Goal: Transaction & Acquisition: Obtain resource

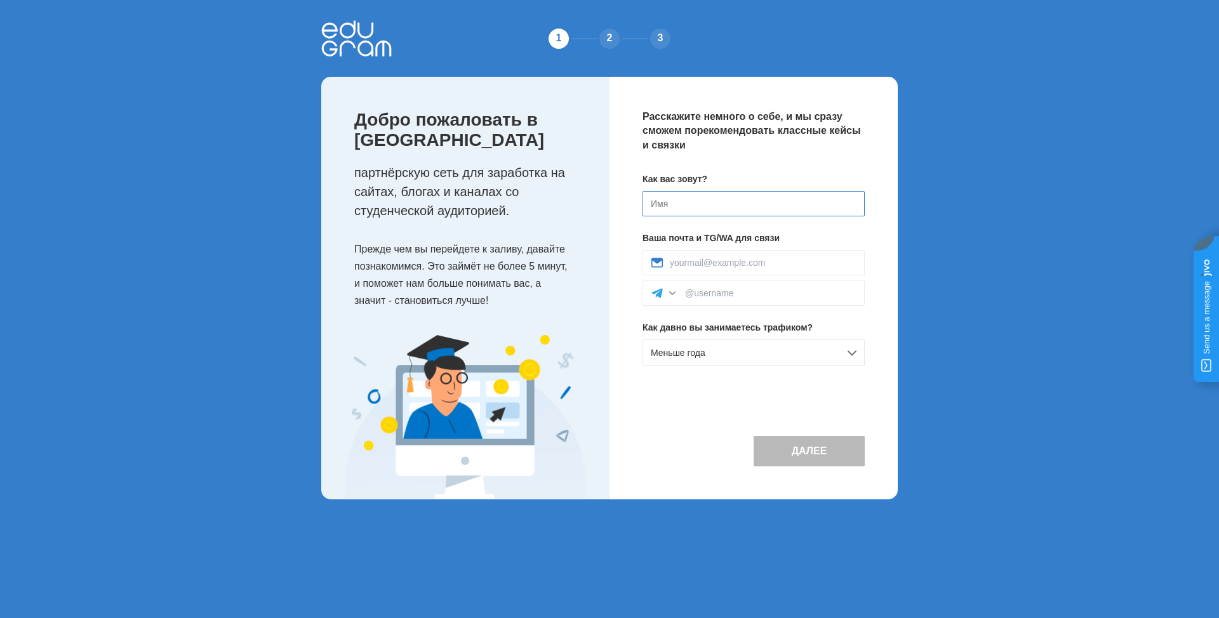
click at [675, 209] on input at bounding box center [753, 203] width 222 height 25
type input "[PERSON_NAME]"
click at [739, 261] on input at bounding box center [763, 263] width 187 height 10
type input "[EMAIL_ADDRESS][DOMAIN_NAME]"
click at [746, 296] on input at bounding box center [770, 293] width 171 height 10
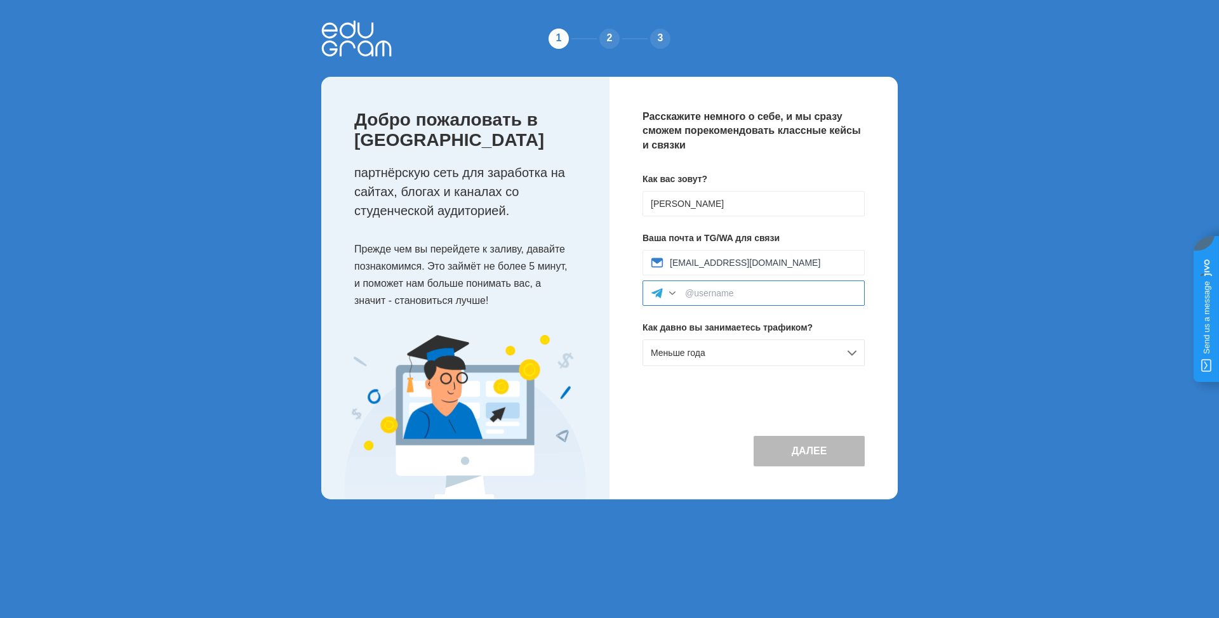
type input "bumchik2024"
click at [741, 354] on div "Меньше года" at bounding box center [753, 353] width 222 height 27
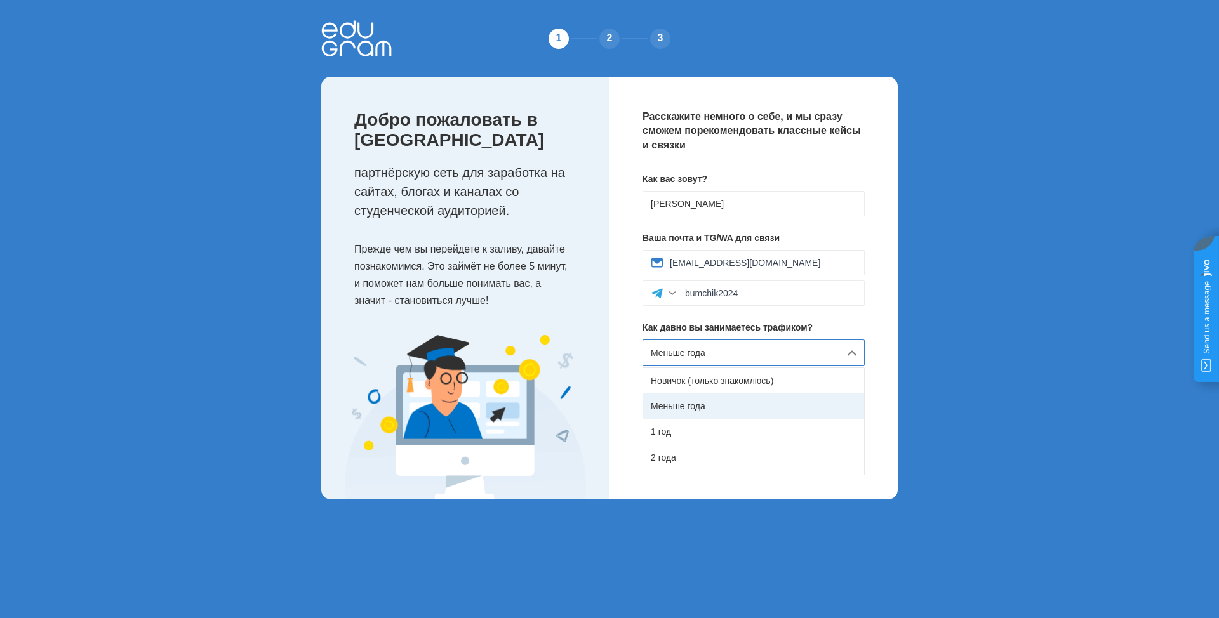
click at [706, 404] on div "Меньше года" at bounding box center [753, 406] width 221 height 25
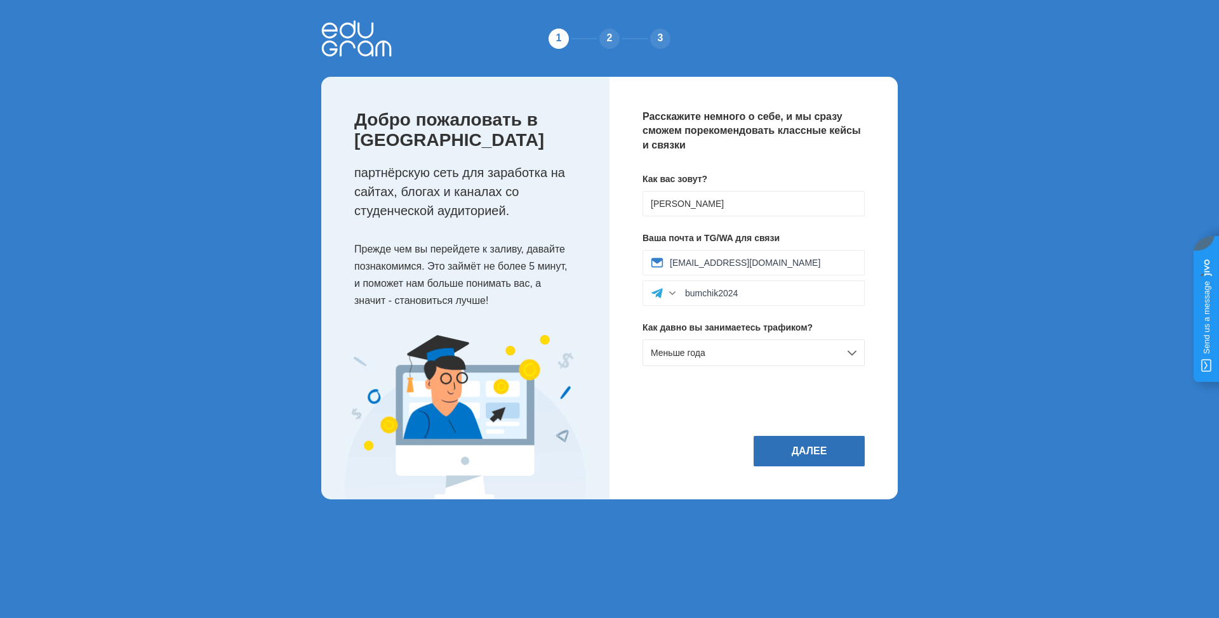
click at [797, 442] on button "Далее" at bounding box center [809, 451] width 111 height 30
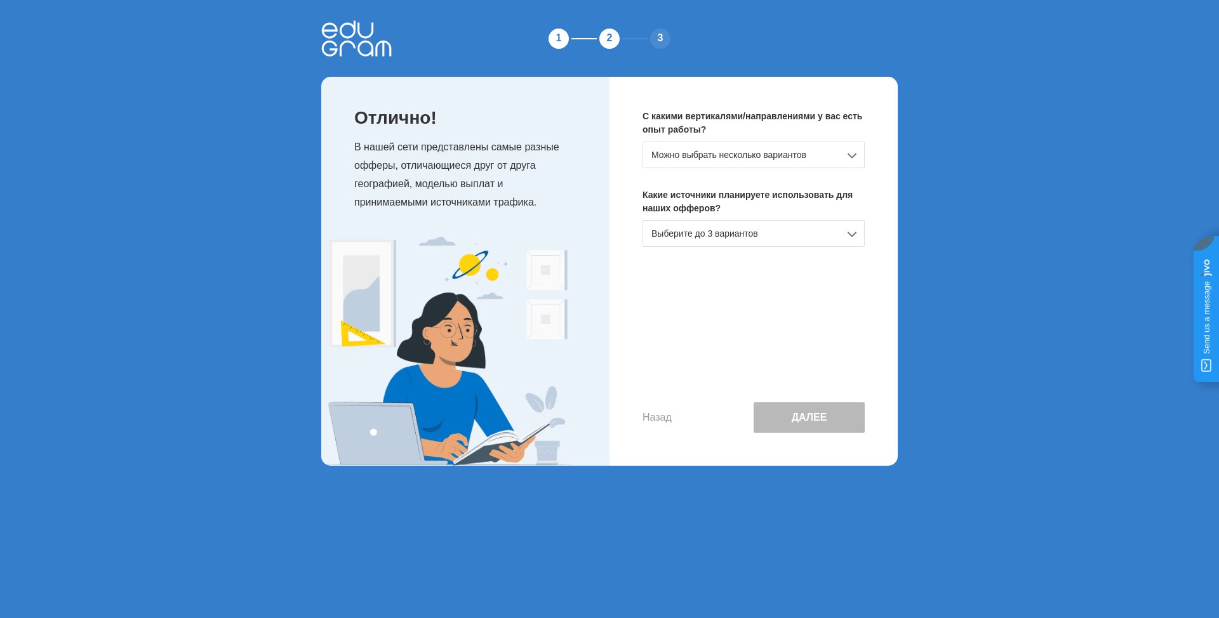
click at [848, 154] on div "Можно выбрать несколько вариантов" at bounding box center [753, 155] width 222 height 27
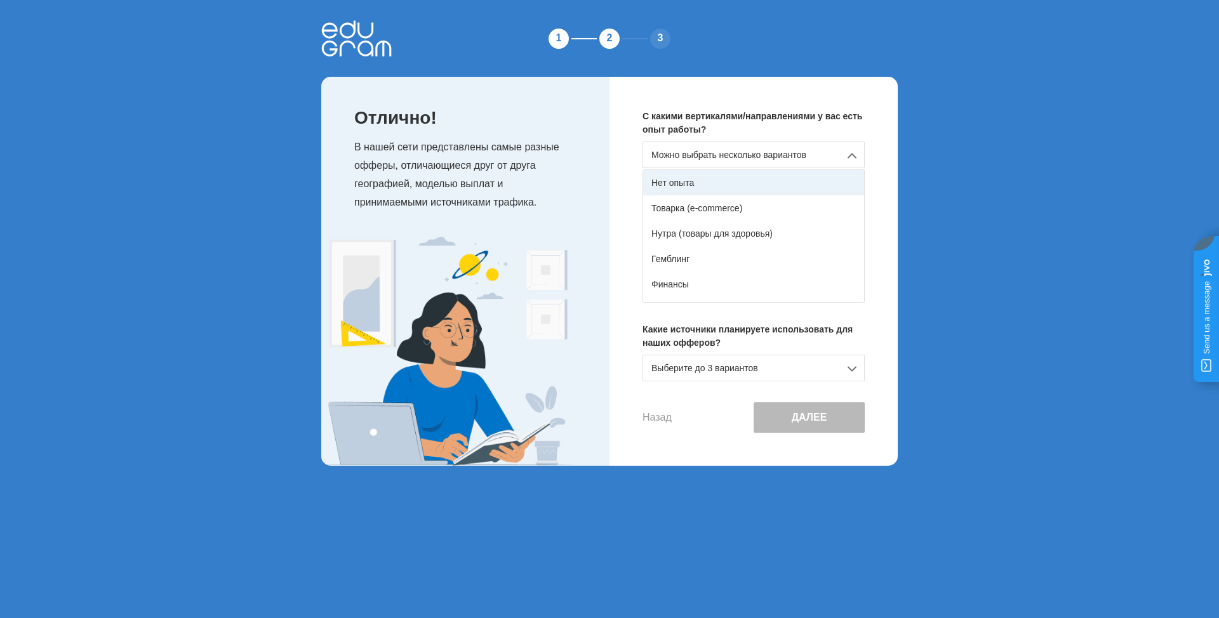
click at [702, 182] on div "Нет опыта" at bounding box center [753, 182] width 221 height 25
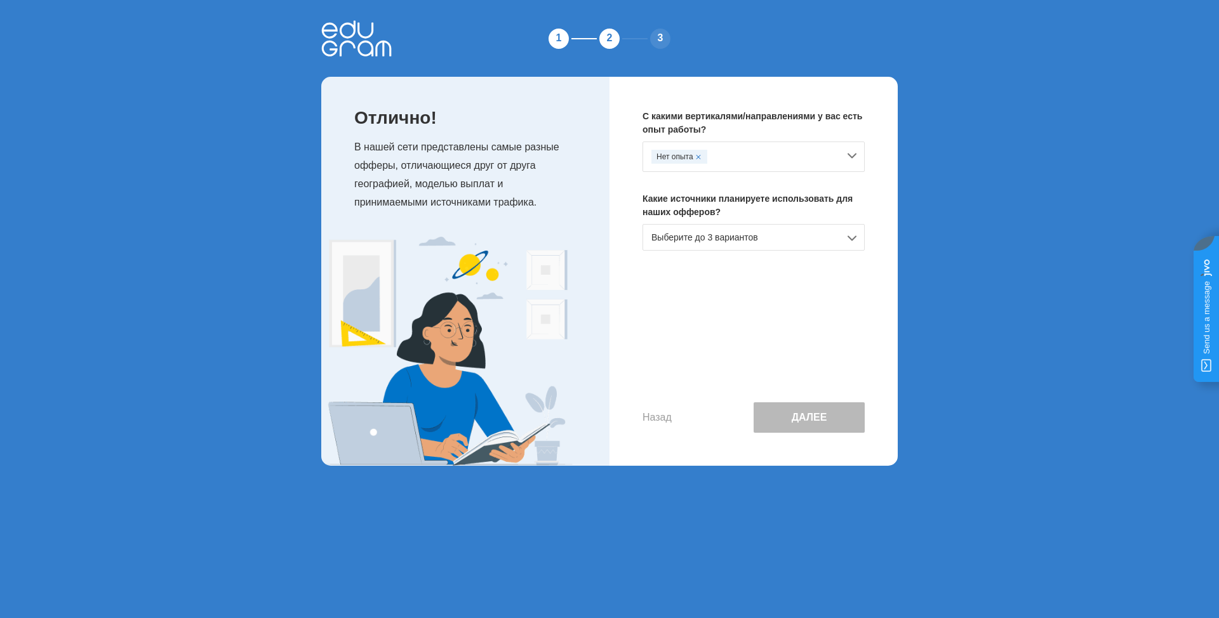
click at [851, 236] on div "Выберите до 3 вариантов" at bounding box center [753, 237] width 222 height 27
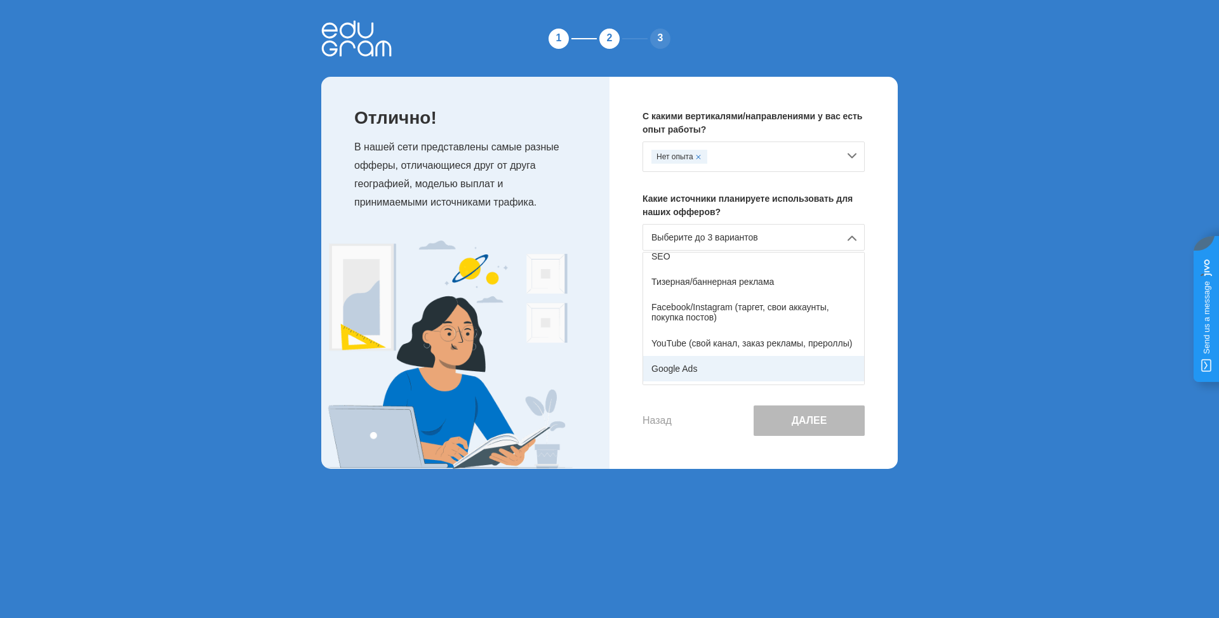
scroll to position [63, 0]
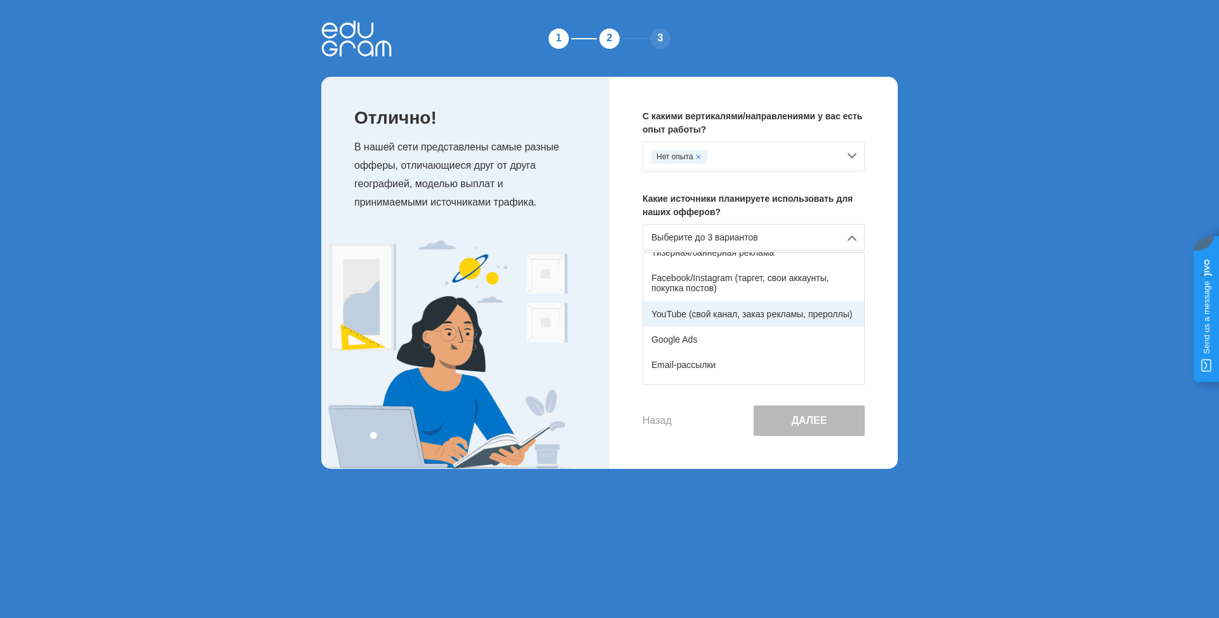
click at [783, 315] on div "YouTube (свой канал, заказ рекламы, прероллы)" at bounding box center [753, 314] width 221 height 25
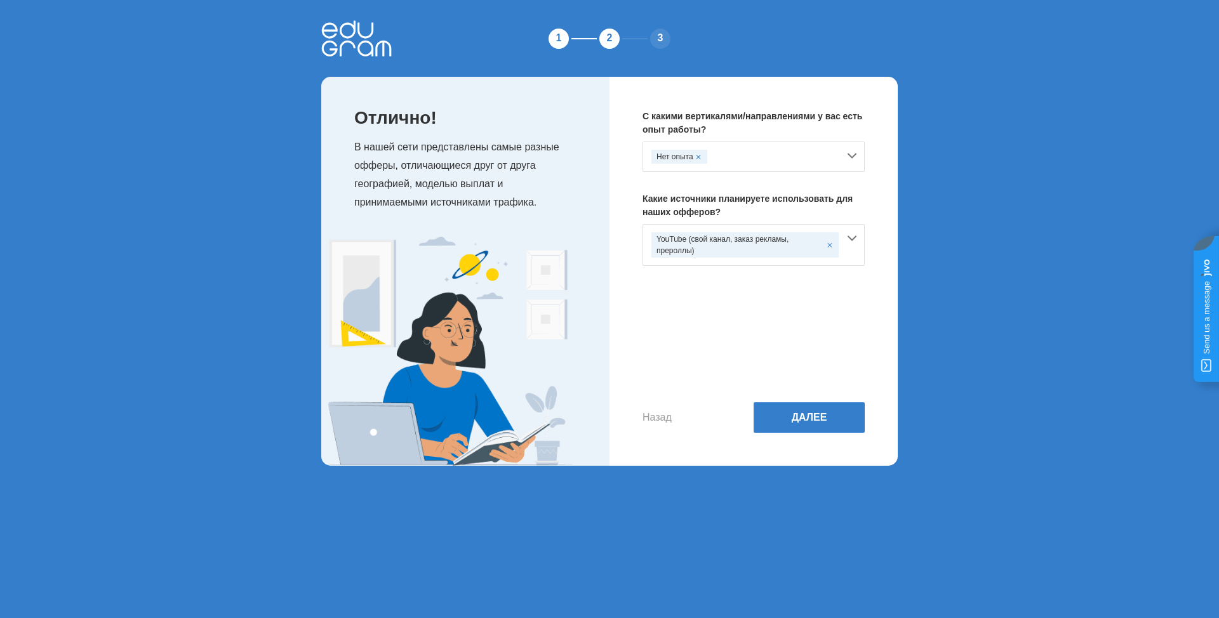
click at [854, 153] on div "Нет опыта" at bounding box center [753, 157] width 222 height 30
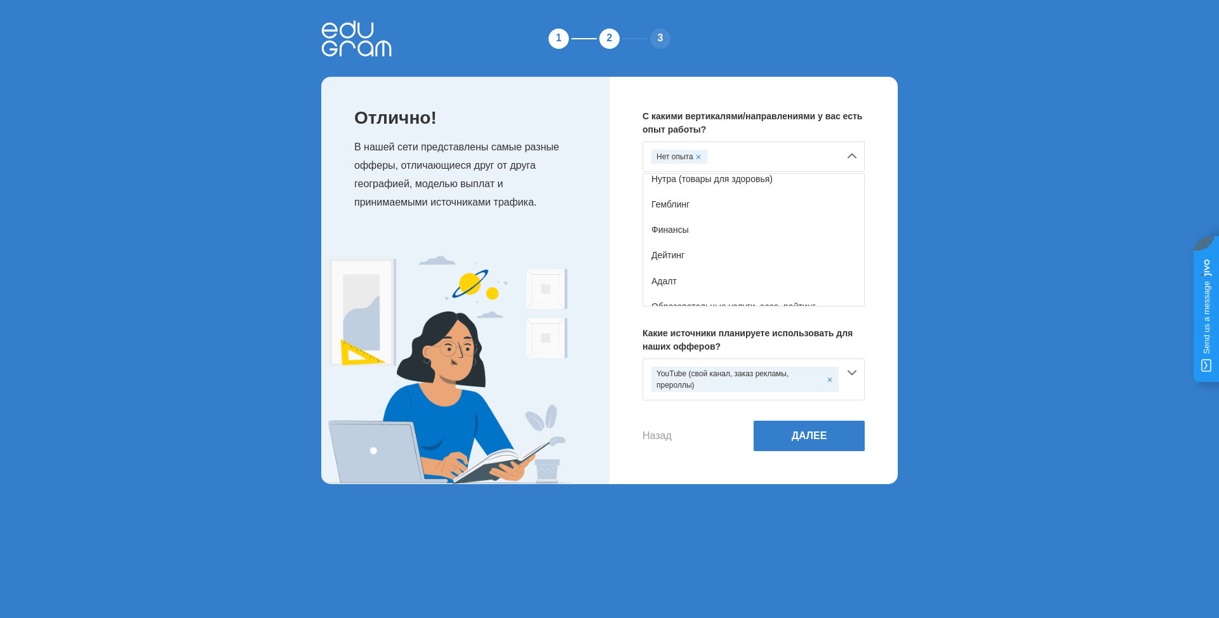
scroll to position [34, 0]
click at [883, 157] on div "С какими вертикалями/направлениями у вас есть опыт работы? Нет опыта Нет опыта …" at bounding box center [753, 281] width 288 height 408
click at [758, 152] on div "Нет опыта" at bounding box center [744, 157] width 187 height 14
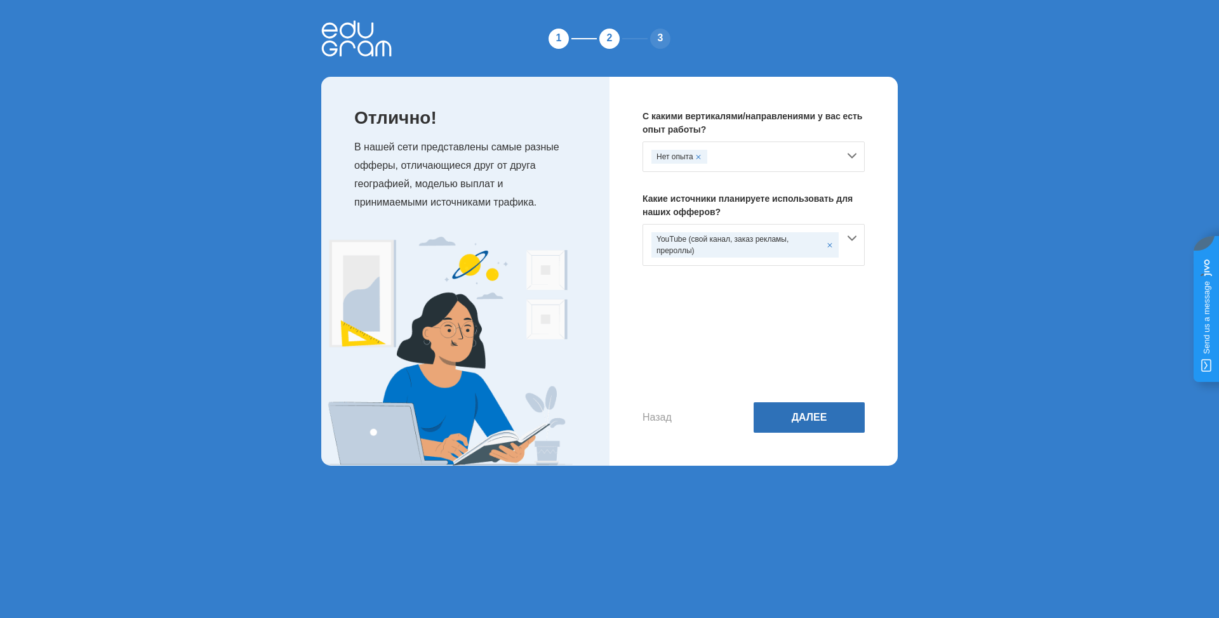
click at [804, 413] on button "Далее" at bounding box center [809, 417] width 111 height 30
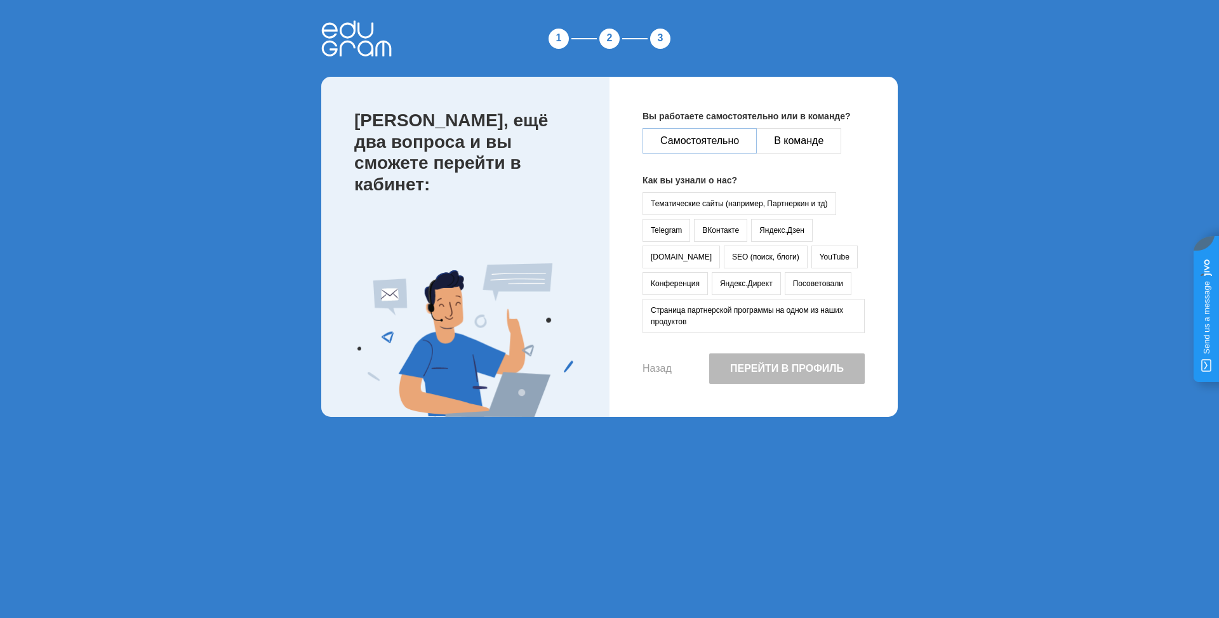
click at [688, 136] on button "Самостоятельно" at bounding box center [699, 140] width 114 height 25
click at [811, 253] on button "YouTube" at bounding box center [834, 257] width 46 height 23
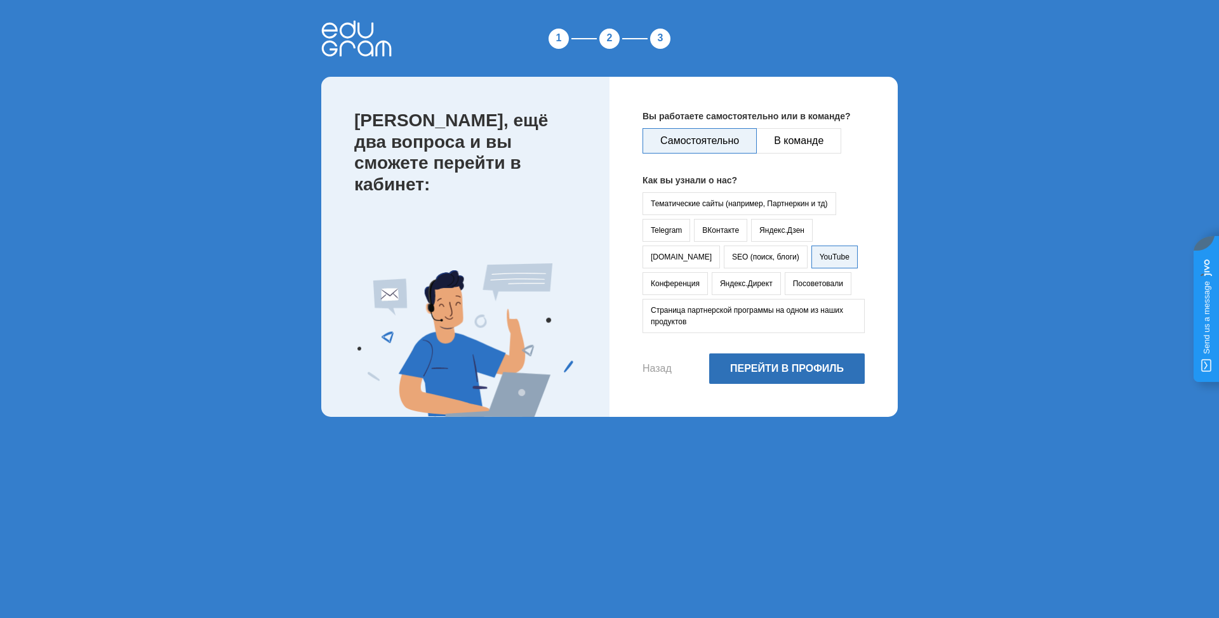
click at [783, 364] on button "Перейти в профиль" at bounding box center [787, 369] width 156 height 30
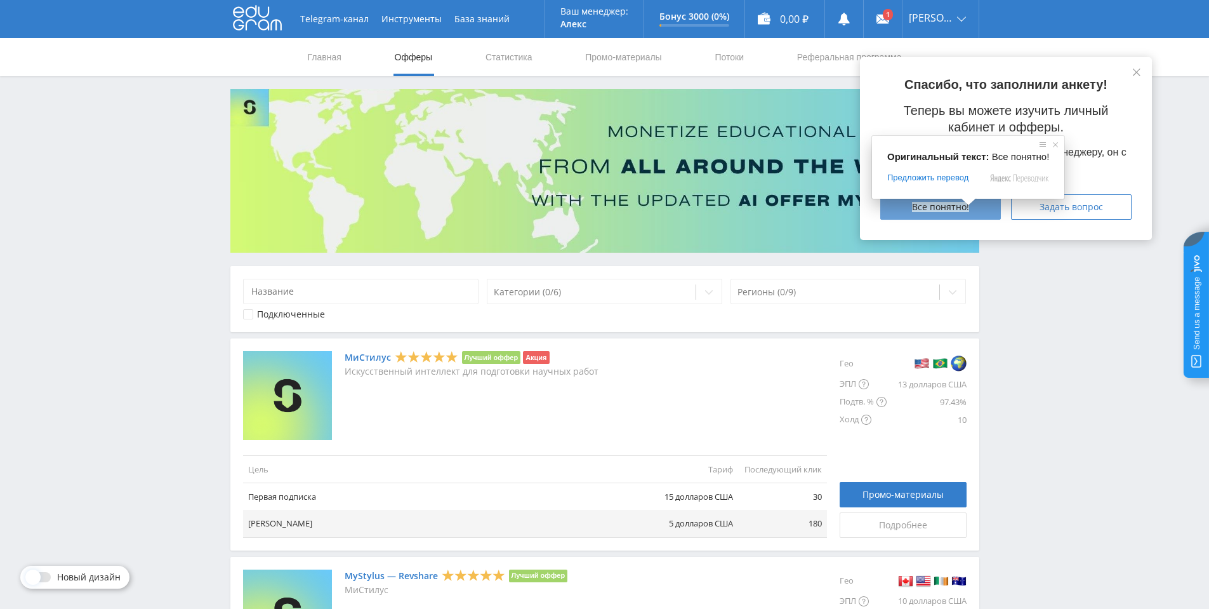
click at [961, 206] on span at bounding box center [969, 202] width 17 height 8
click at [951, 208] on ya-tr-span "Все понятно!" at bounding box center [940, 207] width 57 height 10
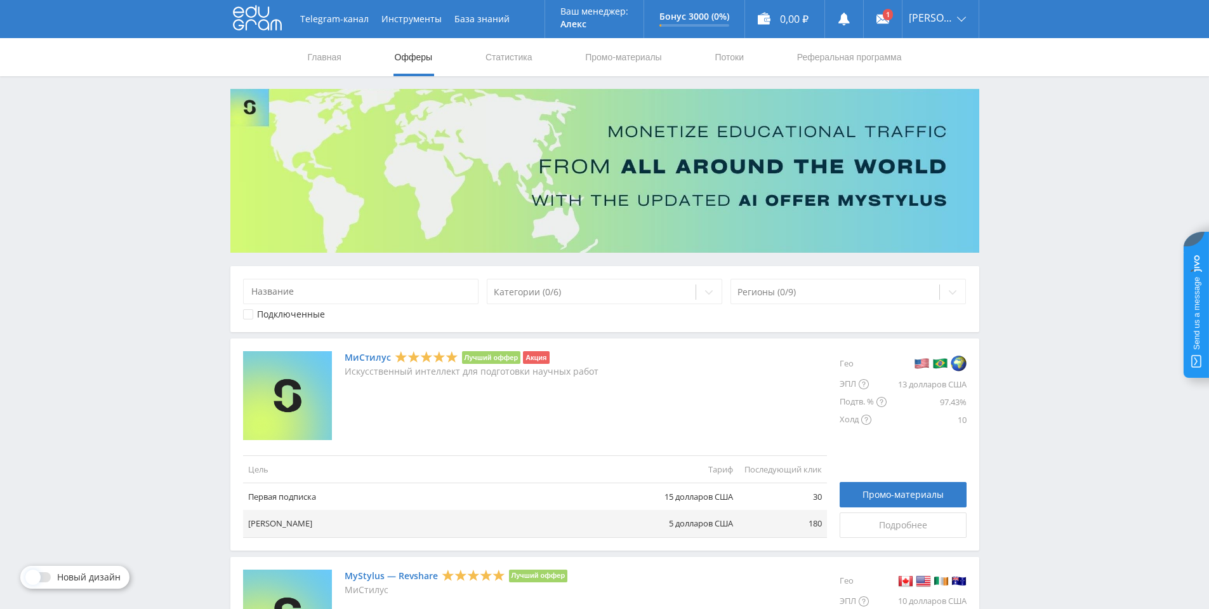
click at [943, 207] on img at bounding box center [604, 171] width 749 height 164
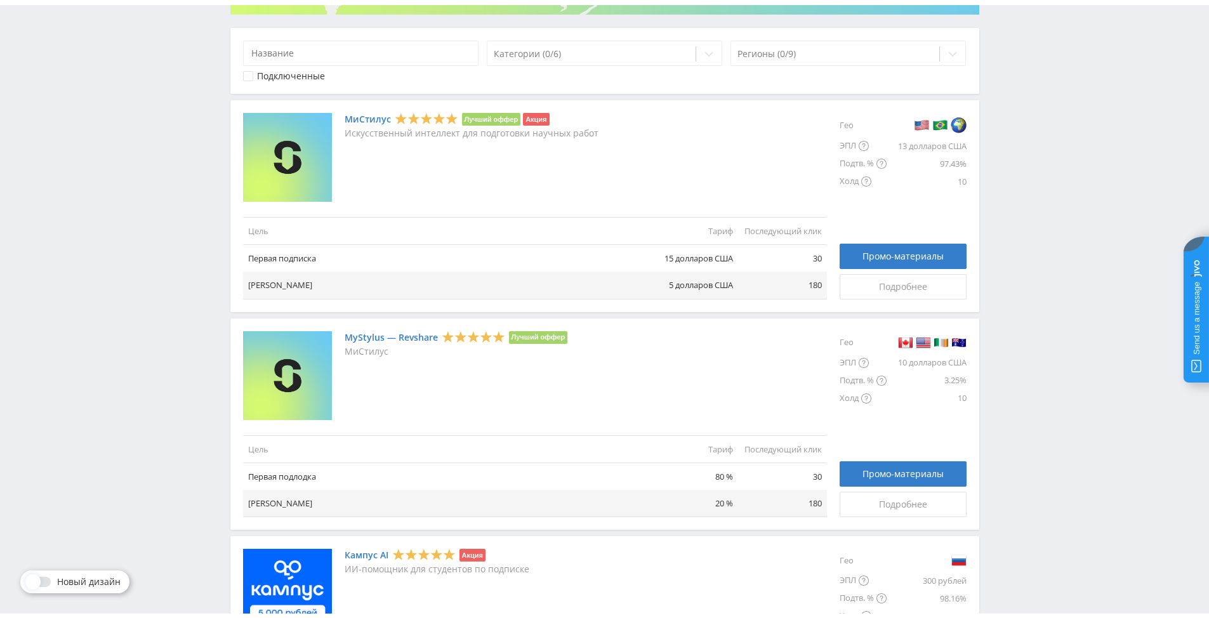
scroll to position [254, 0]
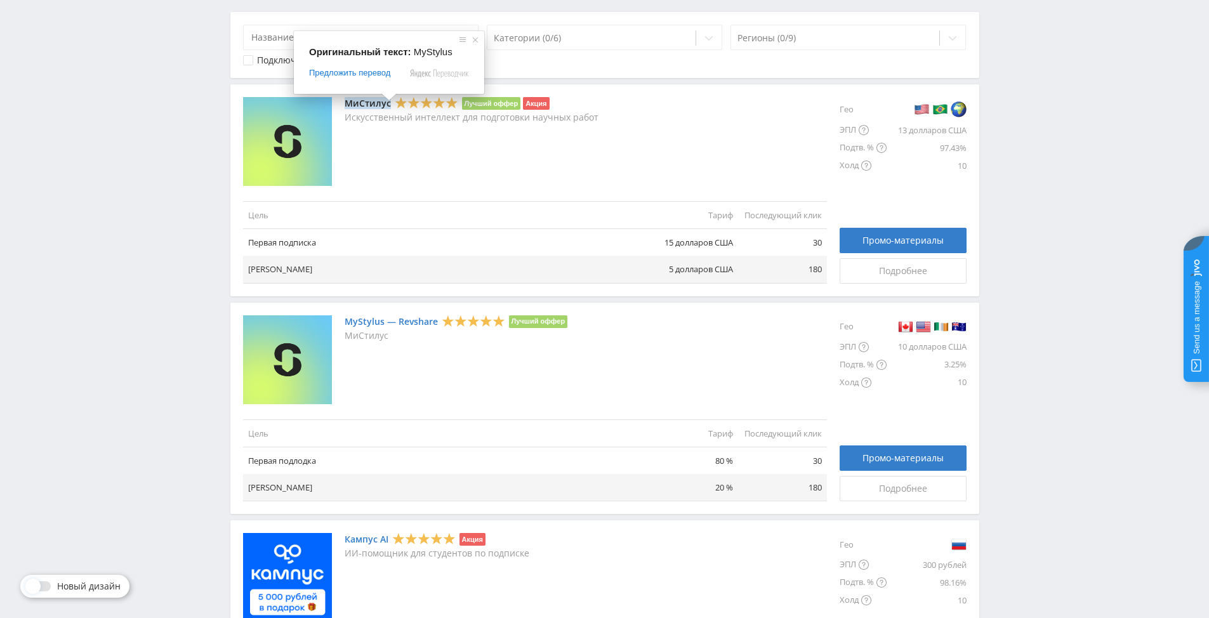
click at [360, 102] on ya-tr-span "МиСтилус" at bounding box center [368, 103] width 46 height 12
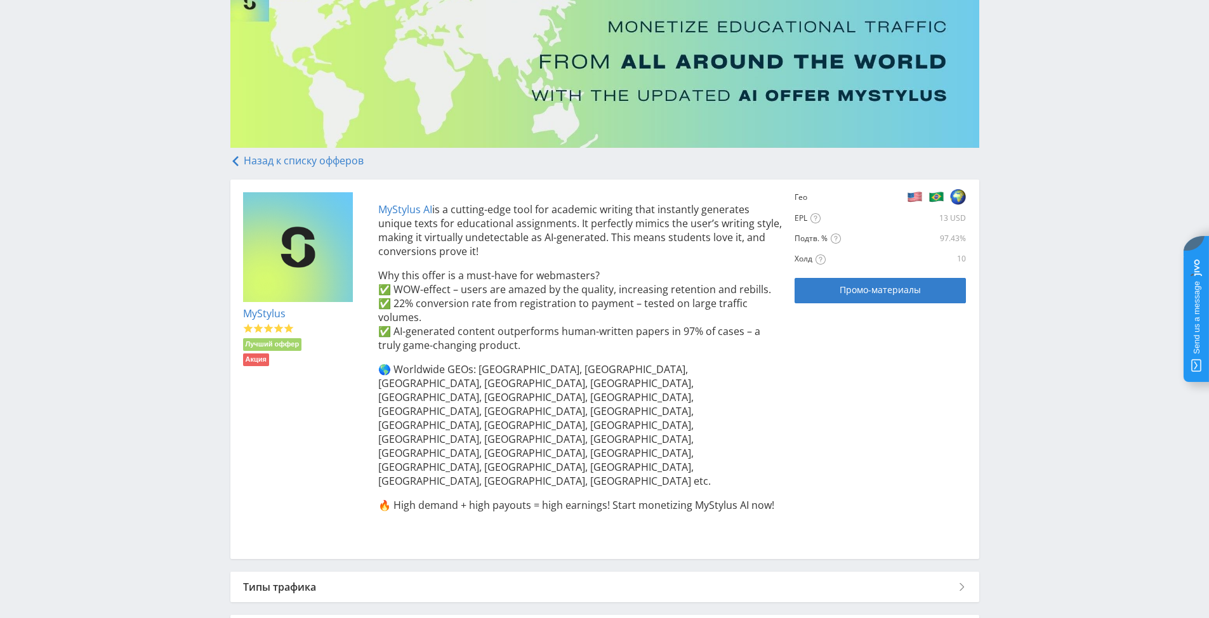
scroll to position [127, 0]
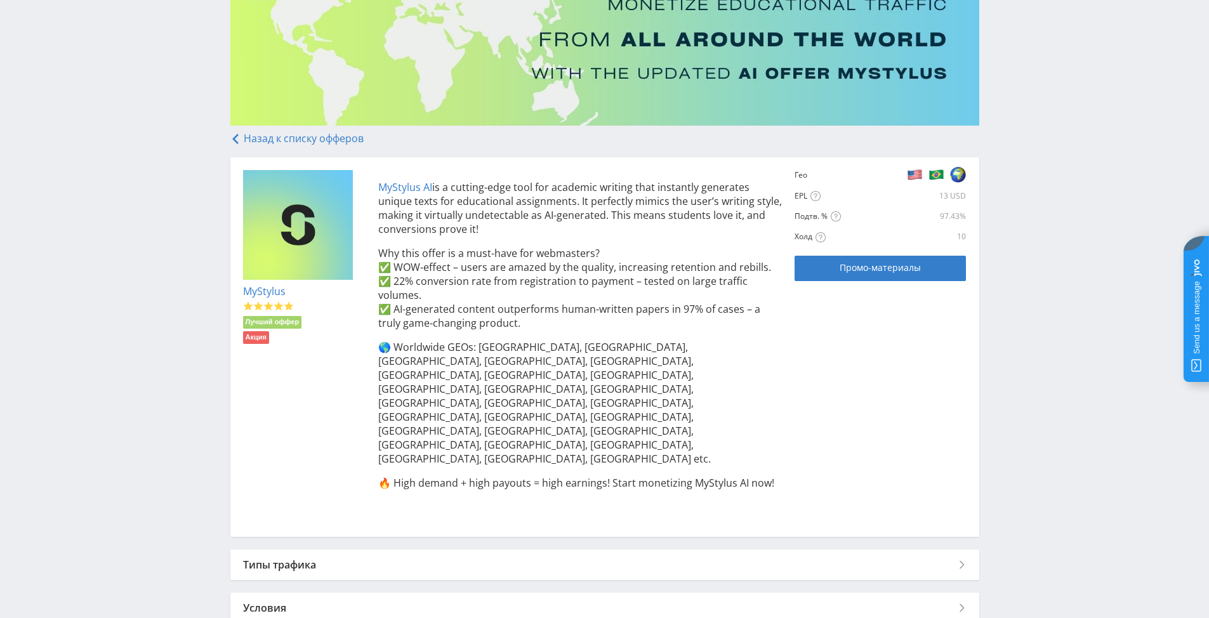
drag, startPoint x: 376, startPoint y: 180, endPoint x: 500, endPoint y: 230, distance: 133.3
click at [500, 230] on div "MyStylus AI is a cutting-edge tool for academic writing that instantly generate…" at bounding box center [574, 347] width 417 height 354
click at [829, 411] on div "MyStylus Лучший оффер Акция MyStylus AI is a cutting-edge tool for academic wri…" at bounding box center [605, 347] width 724 height 354
click at [852, 265] on span "Промо-материалы" at bounding box center [880, 268] width 81 height 10
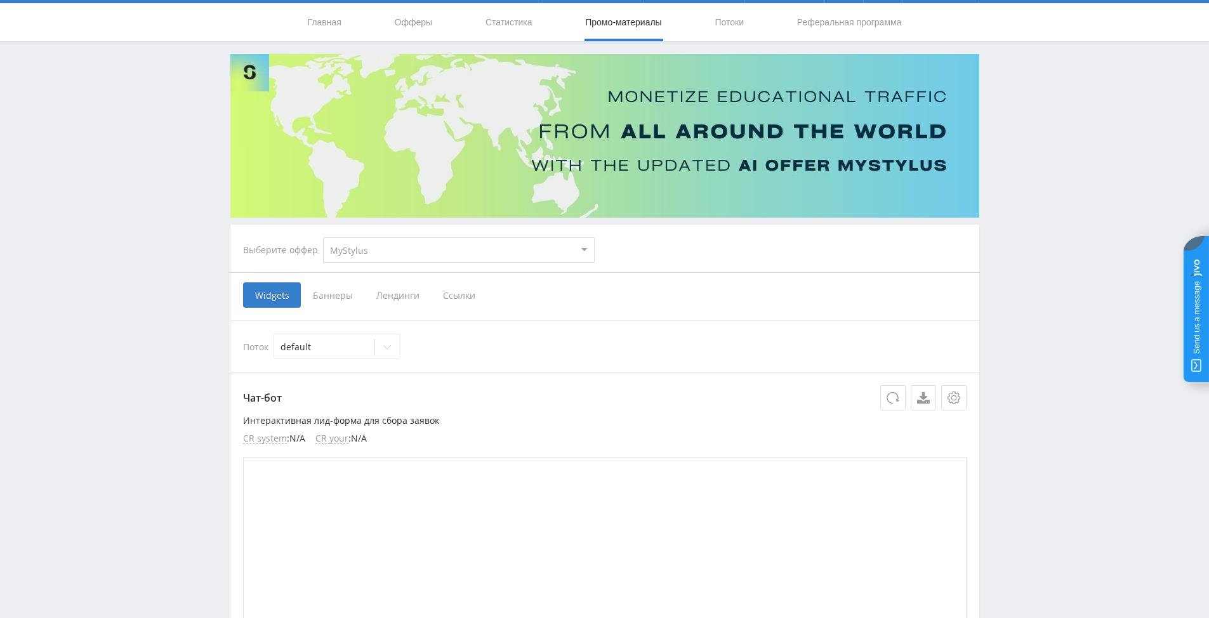
scroll to position [23, 0]
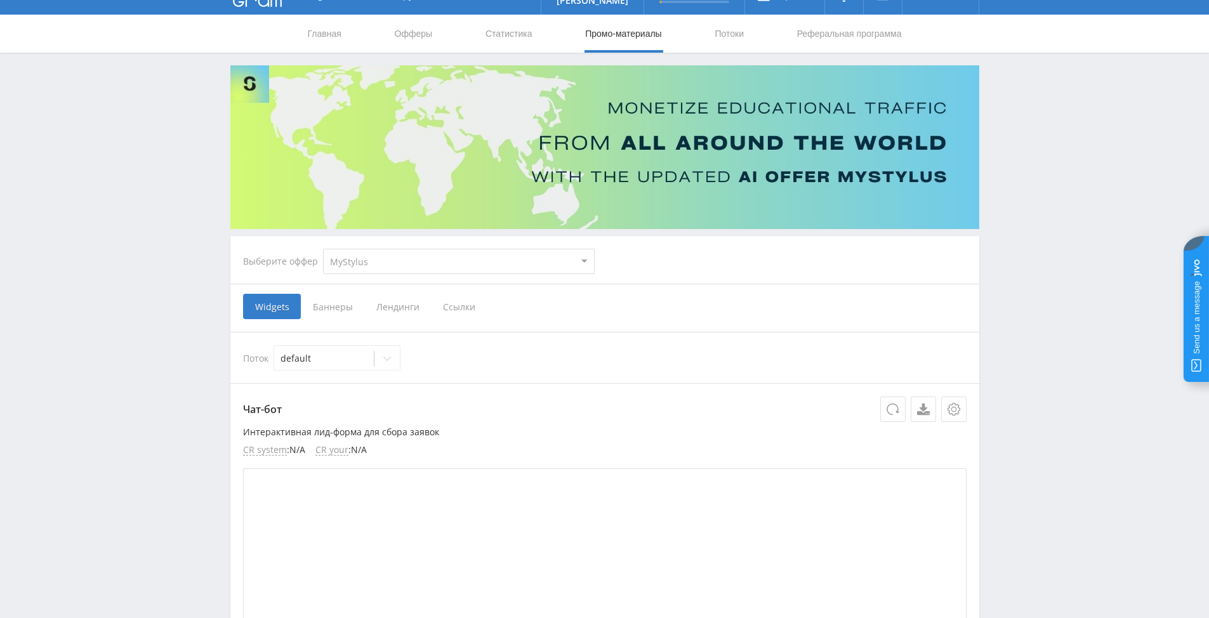
click at [453, 307] on span "Ссылки" at bounding box center [459, 306] width 57 height 25
click at [0, 0] on input "Ссылки" at bounding box center [0, 0] width 0 height 0
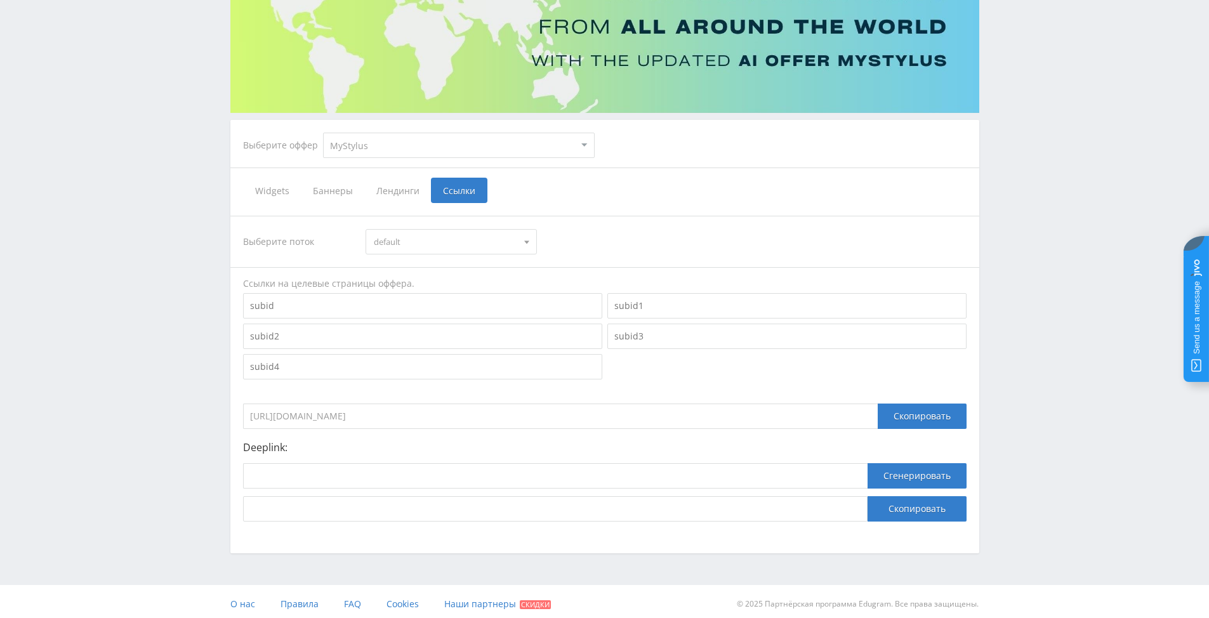
scroll to position [145, 0]
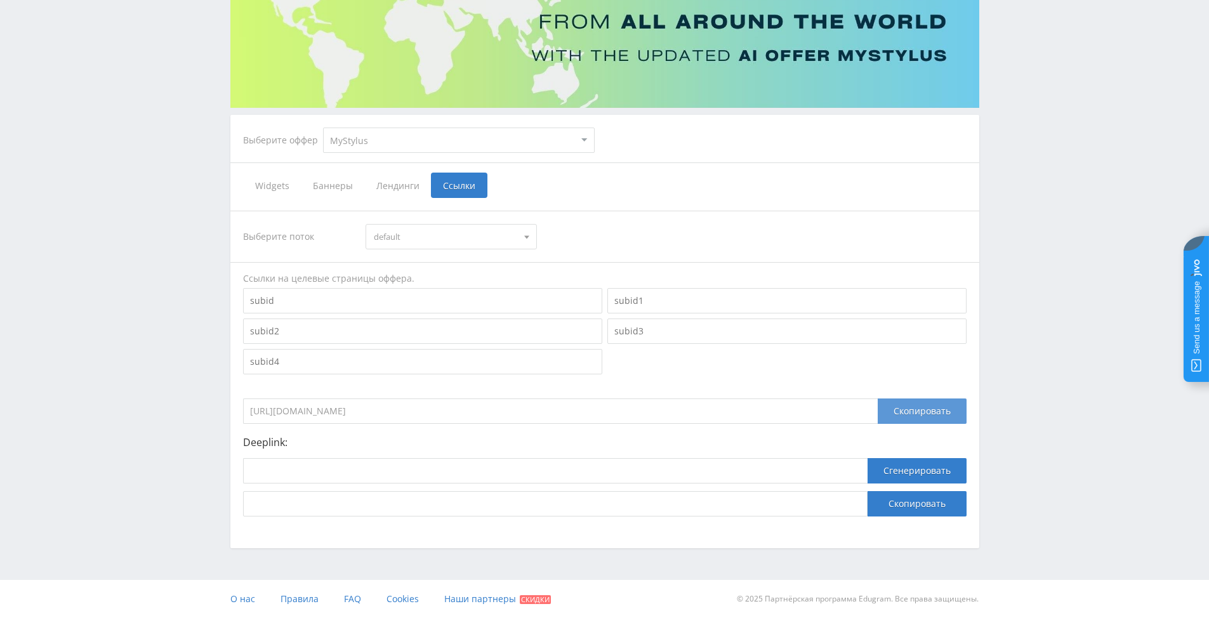
click at [914, 411] on div "Скопировать" at bounding box center [922, 411] width 89 height 25
